Goal: Task Accomplishment & Management: Manage account settings

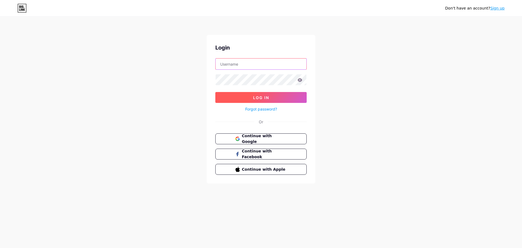
type input "[EMAIL_ADDRESS][DOMAIN_NAME]"
click at [246, 94] on button "Log In" at bounding box center [260, 97] width 91 height 11
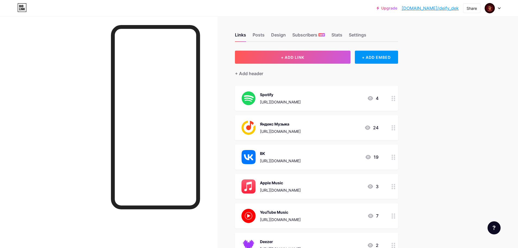
scroll to position [151, 0]
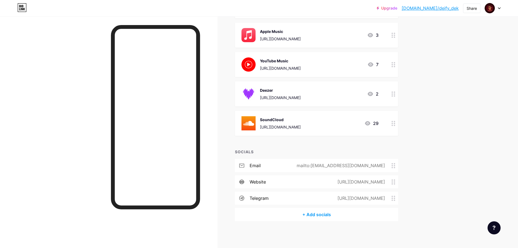
click at [357, 200] on div "[URL][DOMAIN_NAME]" at bounding box center [360, 198] width 63 height 7
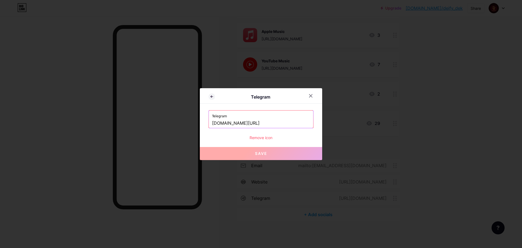
click at [269, 126] on input "[DOMAIN_NAME][URL]" at bounding box center [261, 123] width 98 height 9
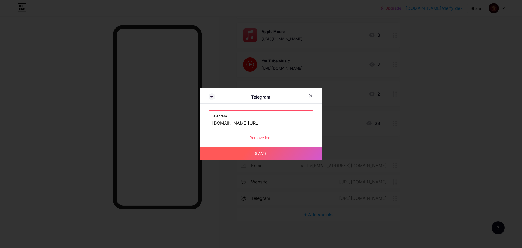
click at [257, 152] on span "Save" at bounding box center [261, 153] width 12 height 5
type input "[URL][DOMAIN_NAME]"
